Goal: Information Seeking & Learning: Understand process/instructions

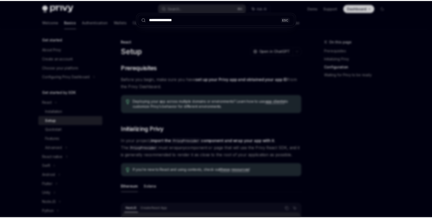
scroll to position [455, 0]
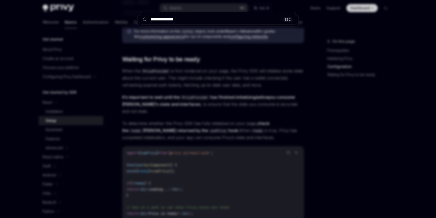
type input "**********"
click at [212, 67] on div "**********" at bounding box center [218, 109] width 436 height 218
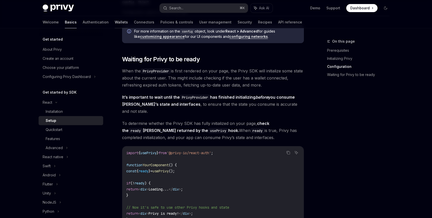
click at [115, 24] on link "Wallets" at bounding box center [121, 22] width 13 height 12
type textarea "*"
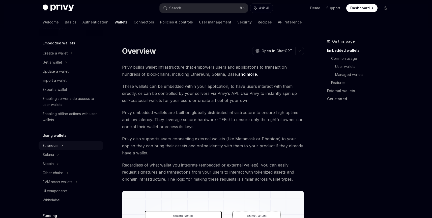
scroll to position [41, 0]
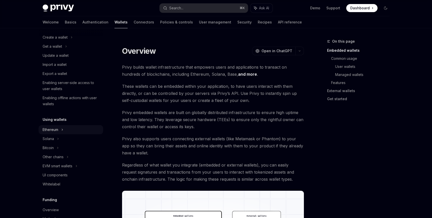
click at [66, 42] on div "Ethereum" at bounding box center [71, 37] width 65 height 9
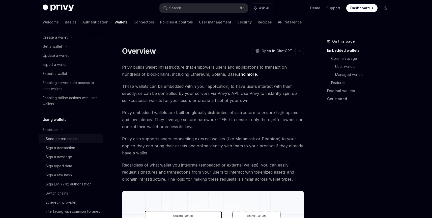
click at [81, 139] on div "Send a transaction" at bounding box center [73, 139] width 54 height 6
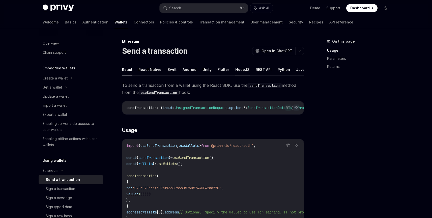
click at [235, 70] on button "NodeJS" at bounding box center [242, 70] width 14 height 12
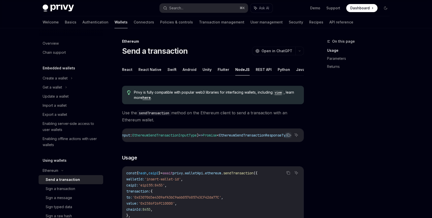
scroll to position [0, 59]
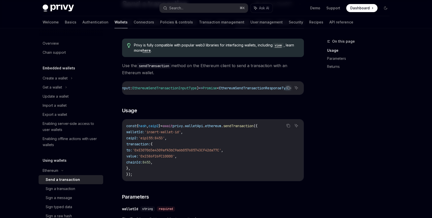
scroll to position [29, 0]
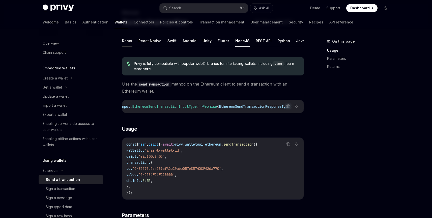
click at [129, 40] on button "React" at bounding box center [127, 41] width 10 height 12
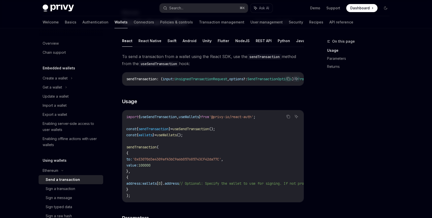
scroll to position [25, 0]
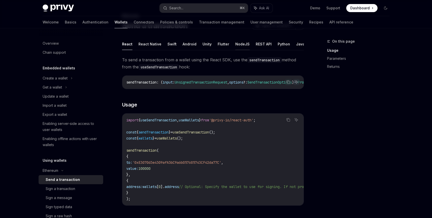
click at [235, 49] on button "NodeJS" at bounding box center [242, 44] width 14 height 12
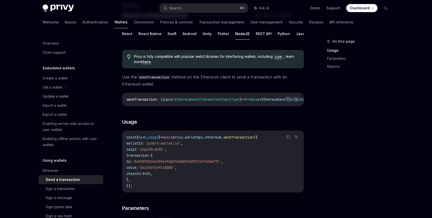
scroll to position [29, 0]
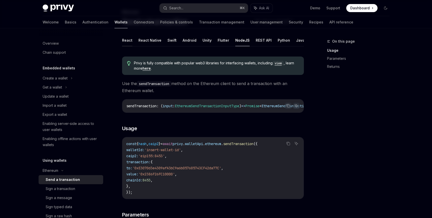
click at [125, 43] on button "React" at bounding box center [127, 40] width 10 height 12
type textarea "*"
